Goal: Connect with others: Establish contact or relationships with other users

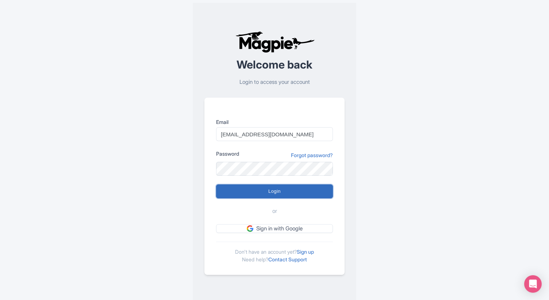
click at [250, 188] on input "Login" at bounding box center [274, 192] width 117 height 14
type input "Logging in..."
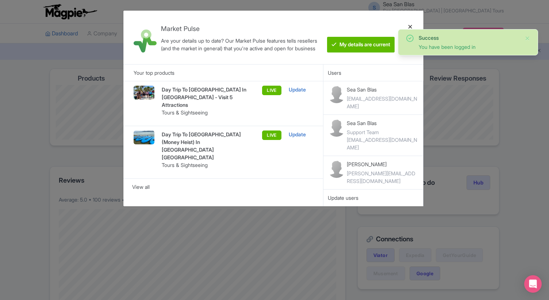
click at [410, 26] on div at bounding box center [411, 37] width 18 height 42
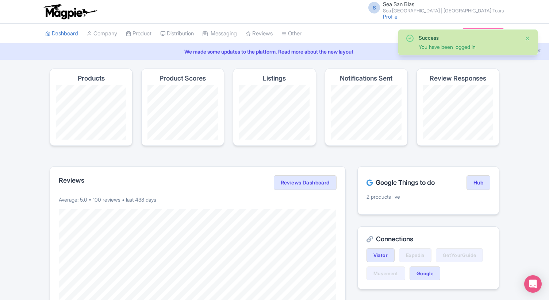
click at [527, 38] on button "Close" at bounding box center [528, 38] width 6 height 9
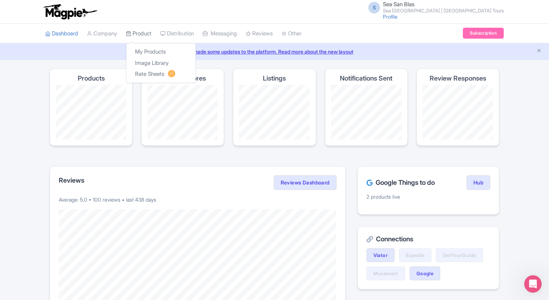
click at [147, 32] on link "Product" at bounding box center [139, 34] width 26 height 20
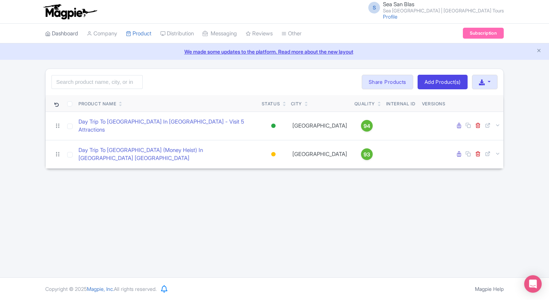
click at [69, 36] on link "Dashboard" at bounding box center [61, 34] width 33 height 20
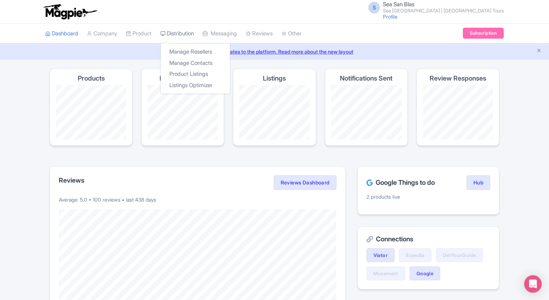
click at [178, 31] on link "Distribution" at bounding box center [177, 34] width 34 height 20
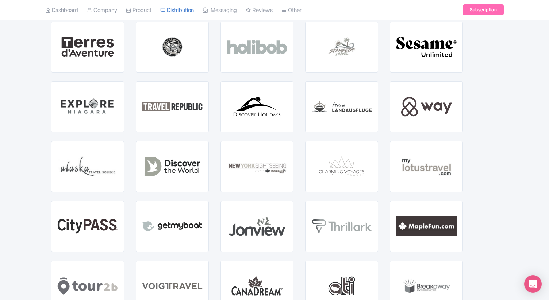
scroll to position [1240, 0]
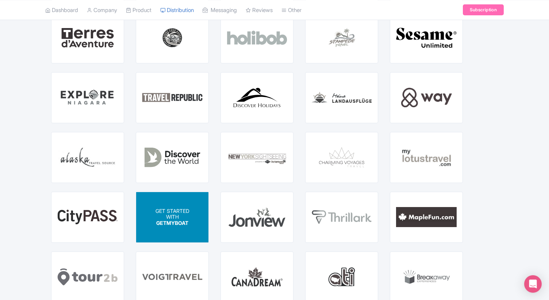
click at [193, 220] on div "GET STARTED WITH GETMYBOAT" at bounding box center [172, 217] width 72 height 50
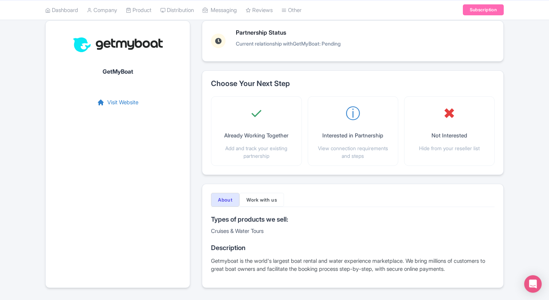
scroll to position [53, 0]
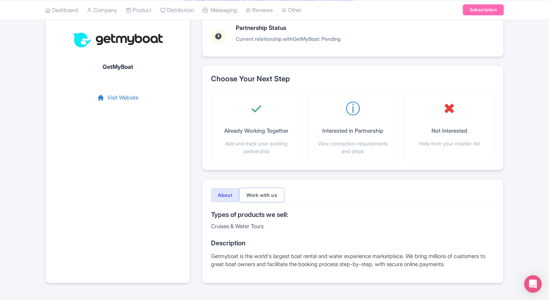
click at [266, 199] on button "Work with us" at bounding box center [262, 195] width 45 height 14
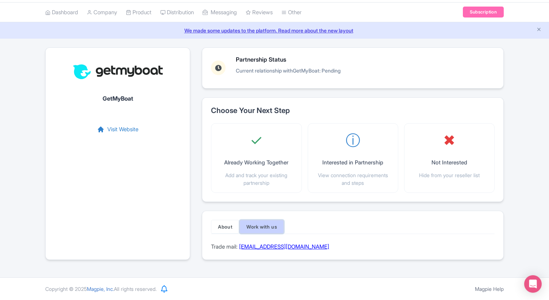
scroll to position [21, 0]
drag, startPoint x: 324, startPoint y: 246, endPoint x: 241, endPoint y: 248, distance: 82.9
click at [241, 248] on div "Trade mail: workwithus@getmyboat.com" at bounding box center [353, 247] width 284 height 8
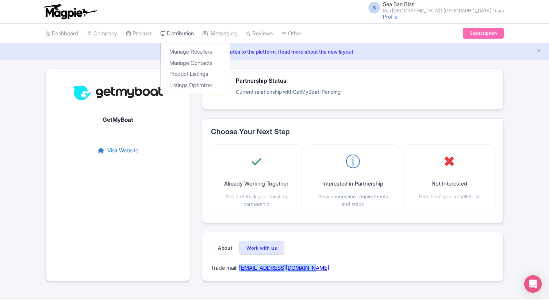
click at [191, 35] on link "Distribution" at bounding box center [177, 34] width 34 height 20
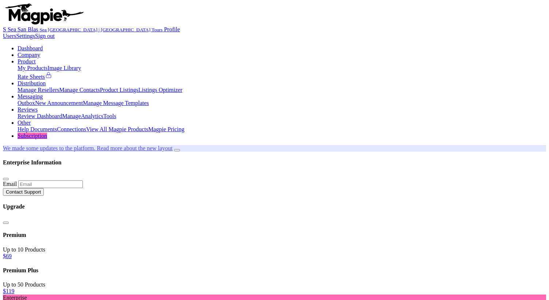
scroll to position [204, 0]
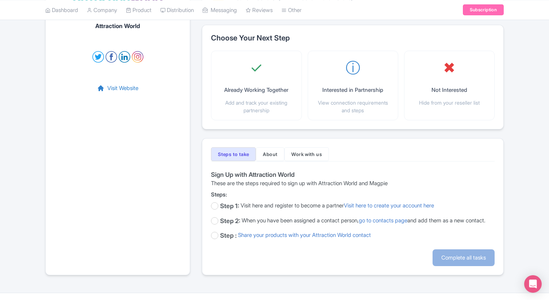
scroll to position [117, 0]
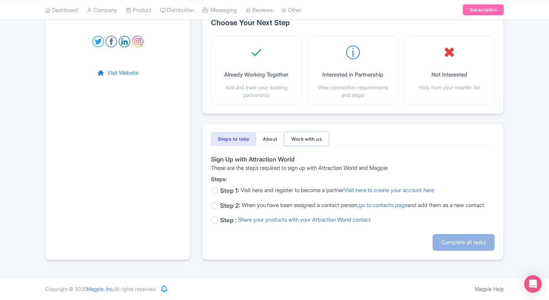
click at [311, 134] on button "Work with us" at bounding box center [306, 139] width 45 height 14
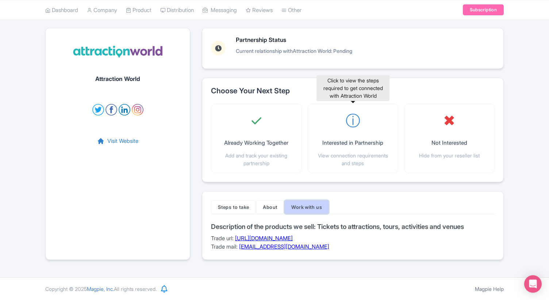
scroll to position [41, 0]
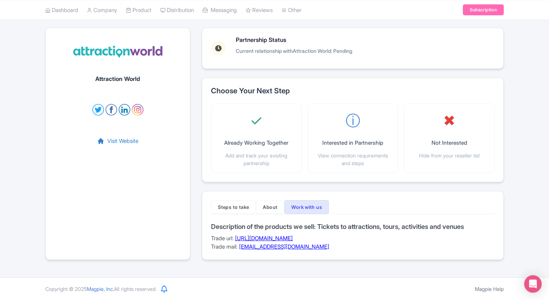
drag, startPoint x: 378, startPoint y: 238, endPoint x: 241, endPoint y: 242, distance: 137.0
click at [241, 242] on div "Description of the products we sell: Tickets to attractions, tours, activities …" at bounding box center [353, 237] width 284 height 28
drag, startPoint x: 340, startPoint y: 249, endPoint x: 241, endPoint y: 249, distance: 99.3
click at [241, 249] on div "Description of the products we sell: Tickets to attractions, tours, activities …" at bounding box center [353, 237] width 284 height 28
click at [342, 253] on div "Steps to take About Work with us Sign Up with Attraction World These are the st…" at bounding box center [353, 225] width 302 height 69
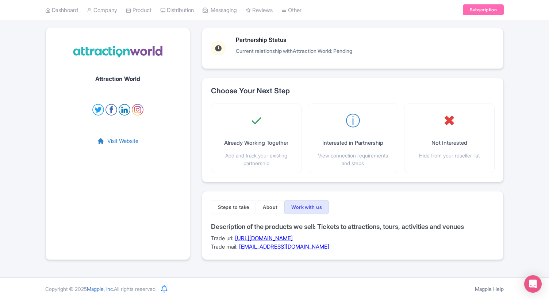
drag, startPoint x: 342, startPoint y: 253, endPoint x: 189, endPoint y: 231, distance: 154.5
click at [189, 231] on div "Attraction World Visit Website Partnership Status Current relationship with Att…" at bounding box center [274, 148] width 459 height 241
click at [409, 250] on div "Description of the products we sell: Tickets to attractions, tours, activities …" at bounding box center [353, 237] width 284 height 28
click at [293, 241] on link "https://www.attractionworldgroup.com/work-with-us" at bounding box center [264, 238] width 58 height 7
click at [293, 237] on link "https://www.attractionworldgroup.com/work-with-us" at bounding box center [264, 238] width 58 height 7
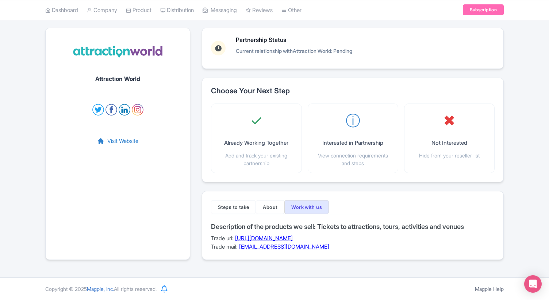
scroll to position [0, 0]
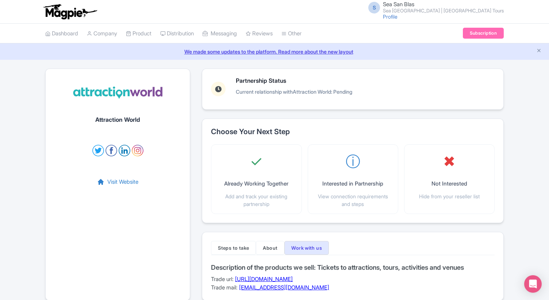
click at [454, 8] on small "Sea San Blas | San Blas Tours" at bounding box center [443, 10] width 121 height 5
click at [456, 44] on link "Settings" at bounding box center [468, 46] width 69 height 11
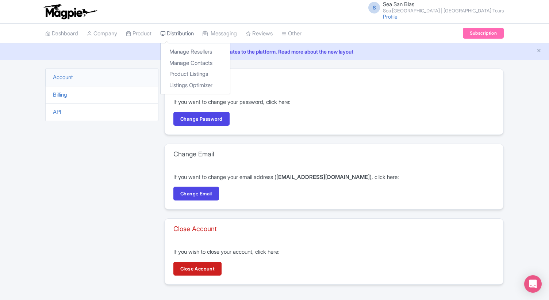
click at [190, 33] on link "Distribution" at bounding box center [177, 34] width 34 height 20
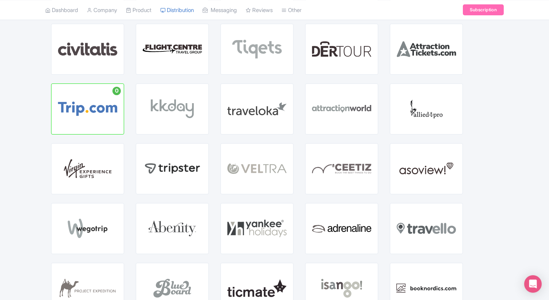
scroll to position [335, 0]
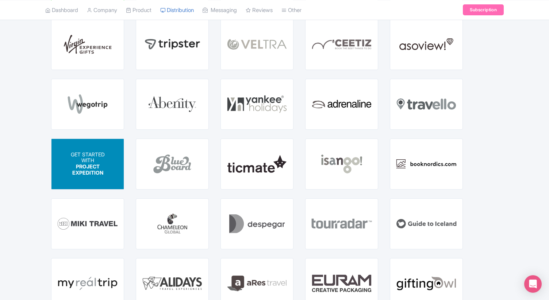
click at [63, 165] on div "GET STARTED WITH PROJECT EXPEDITION" at bounding box center [87, 164] width 72 height 50
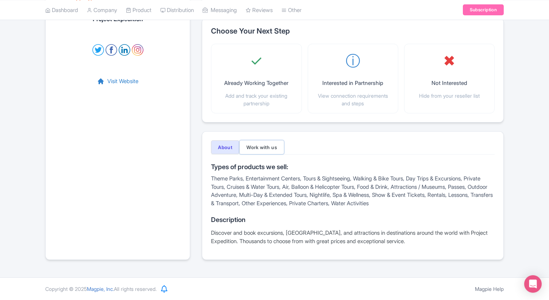
click at [270, 145] on button "Work with us" at bounding box center [262, 148] width 45 height 14
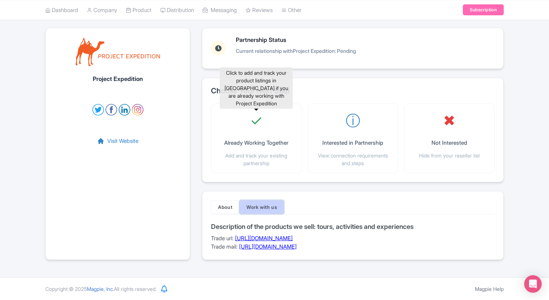
scroll to position [41, 0]
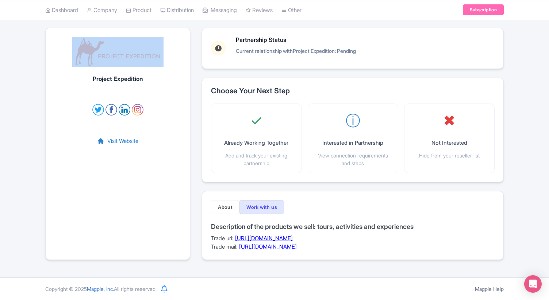
drag, startPoint x: 165, startPoint y: 54, endPoint x: 82, endPoint y: 54, distance: 83.2
click at [82, 54] on div "Project Expedition Visit Website" at bounding box center [117, 144] width 145 height 233
